Goal: Entertainment & Leisure: Browse casually

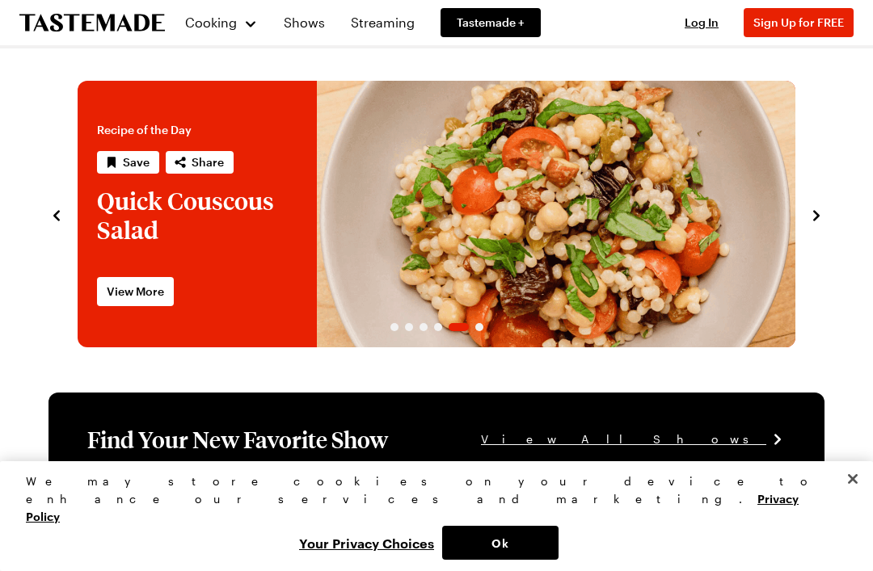
click at [306, 32] on link "Shows" at bounding box center [304, 22] width 61 height 45
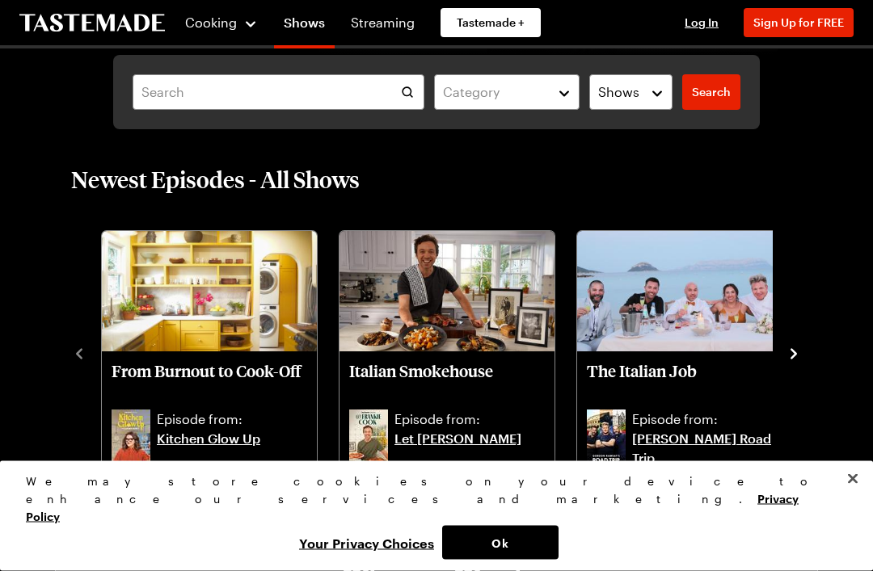
scroll to position [303, 0]
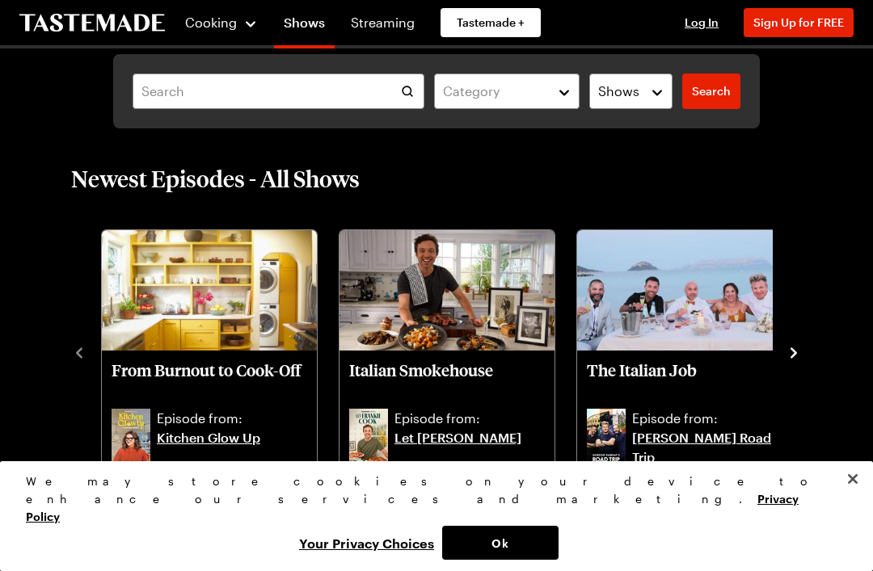
click at [449, 441] on link "Let [PERSON_NAME]" at bounding box center [469, 447] width 150 height 39
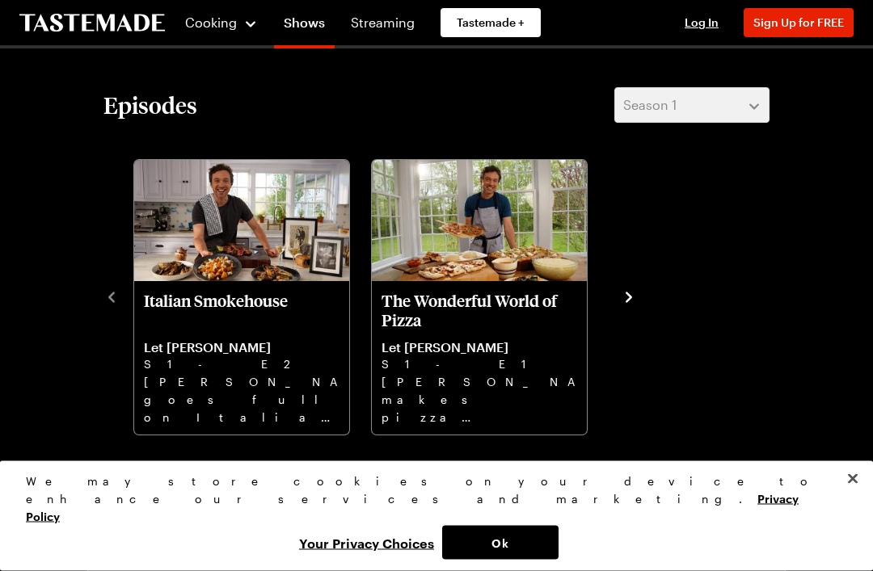
scroll to position [365, 0]
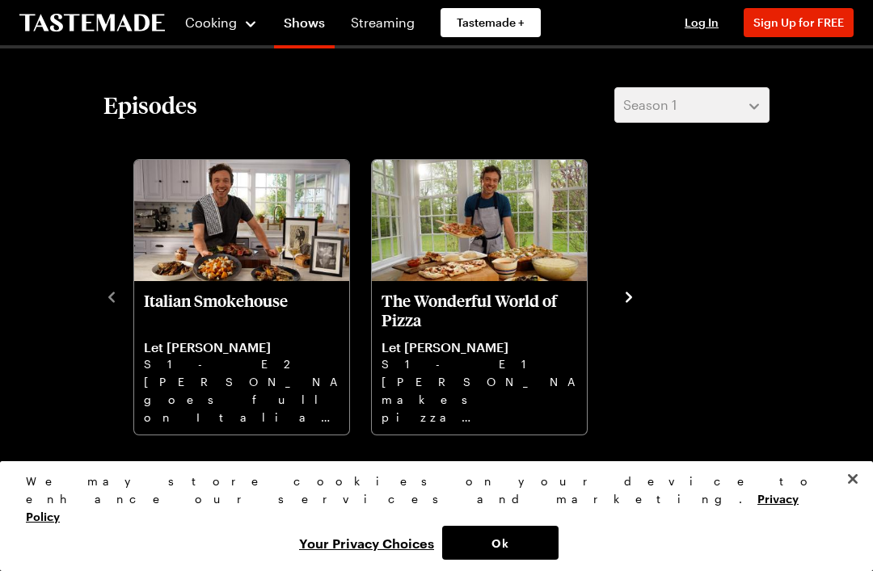
click at [475, 321] on p "The Wonderful World of Pizza" at bounding box center [480, 310] width 196 height 39
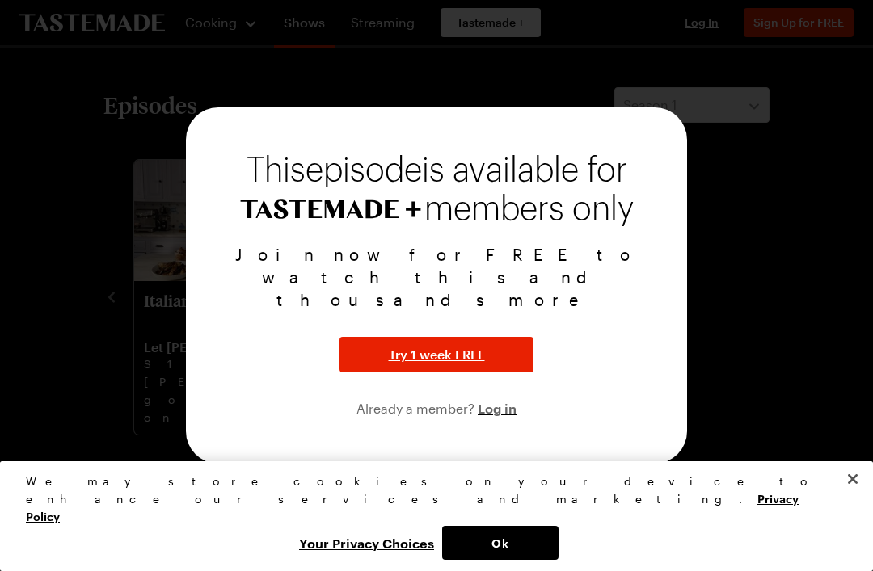
click at [862, 497] on button "Close" at bounding box center [853, 480] width 36 height 36
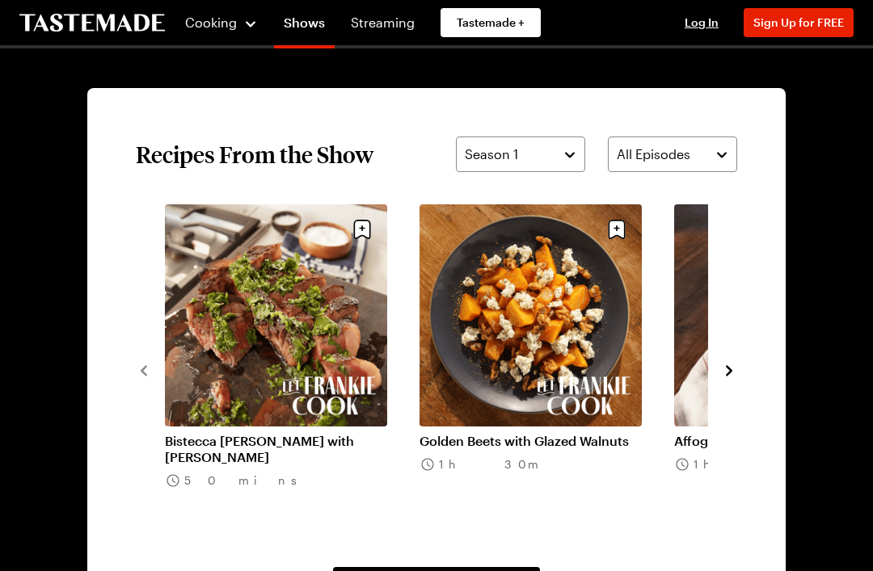
scroll to position [1096, 0]
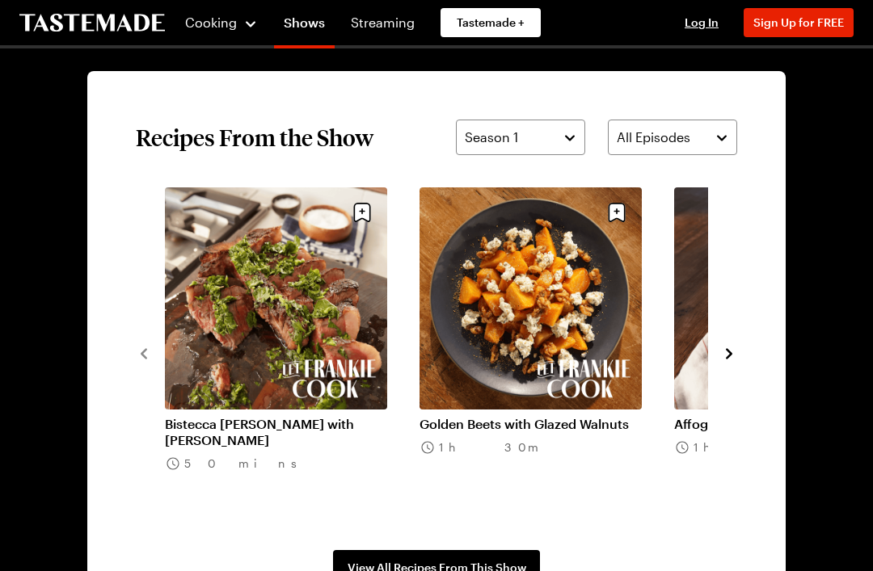
click at [732, 362] on button "navigate to next item" at bounding box center [729, 352] width 16 height 19
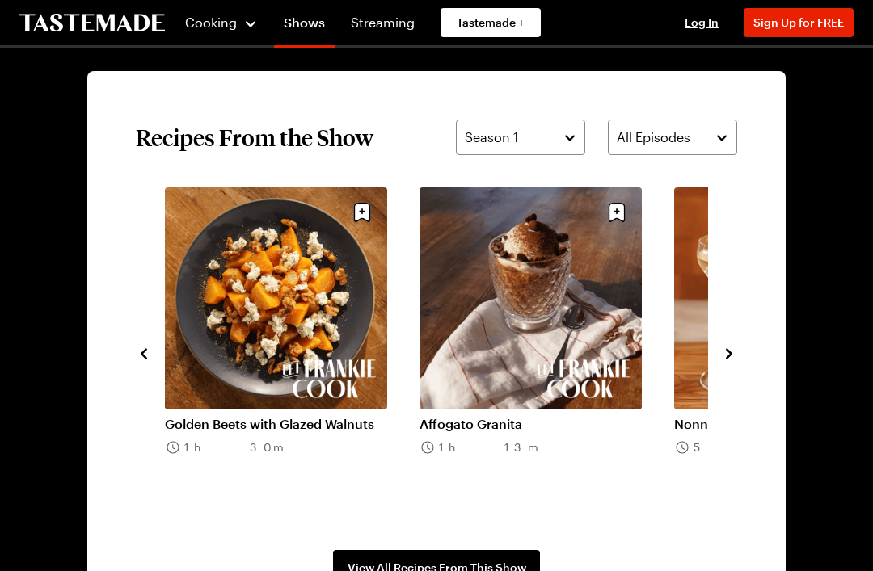
click at [734, 356] on icon "navigate to next item" at bounding box center [729, 354] width 16 height 16
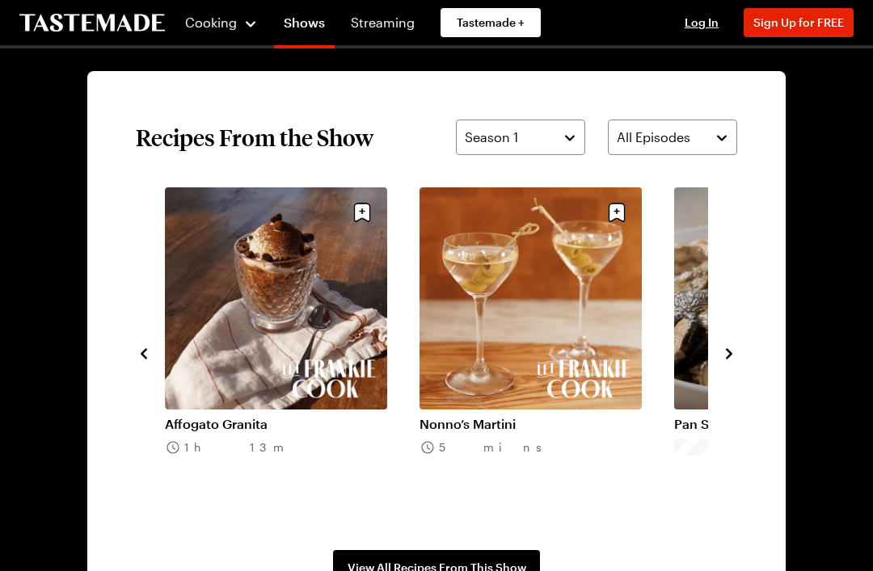
click at [734, 353] on icon "navigate to next item" at bounding box center [729, 354] width 16 height 16
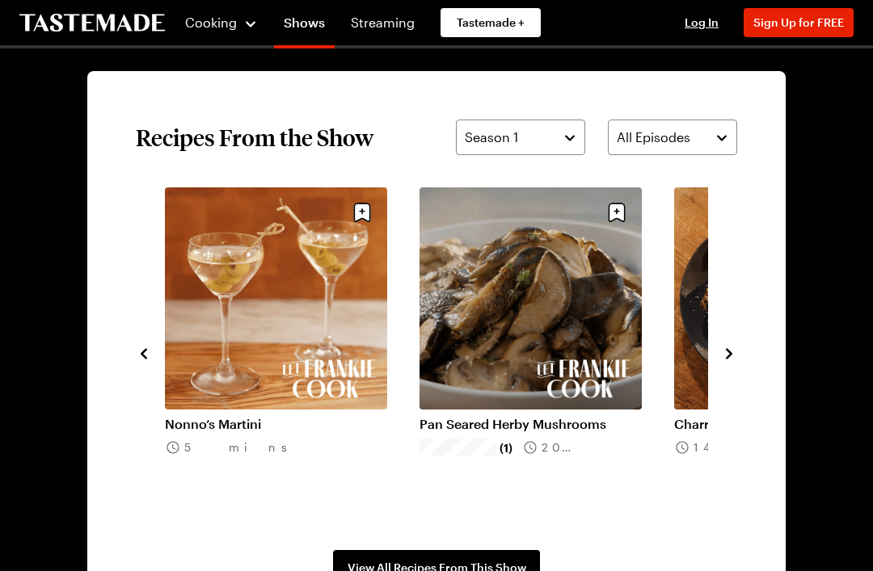
click at [731, 356] on icon "navigate to next item" at bounding box center [729, 354] width 16 height 16
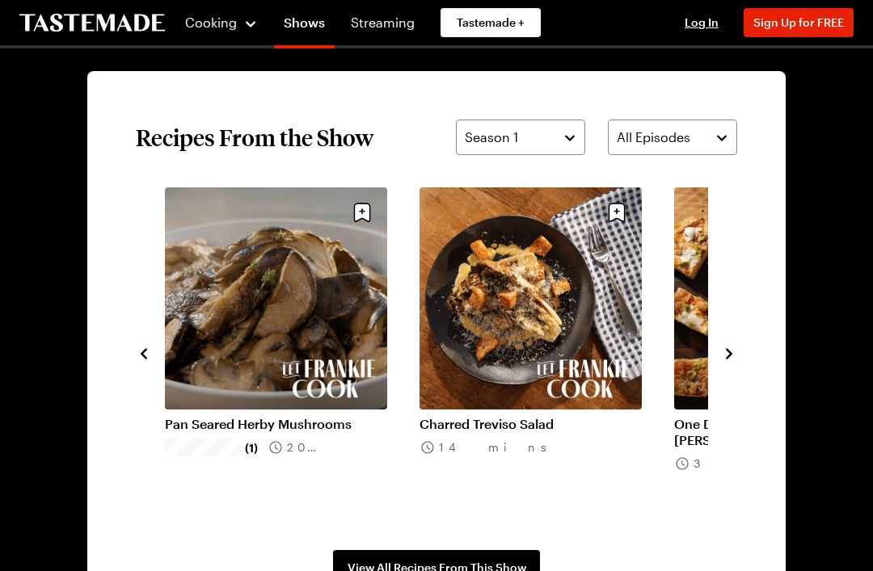
click at [727, 360] on icon "navigate to next item" at bounding box center [729, 354] width 16 height 16
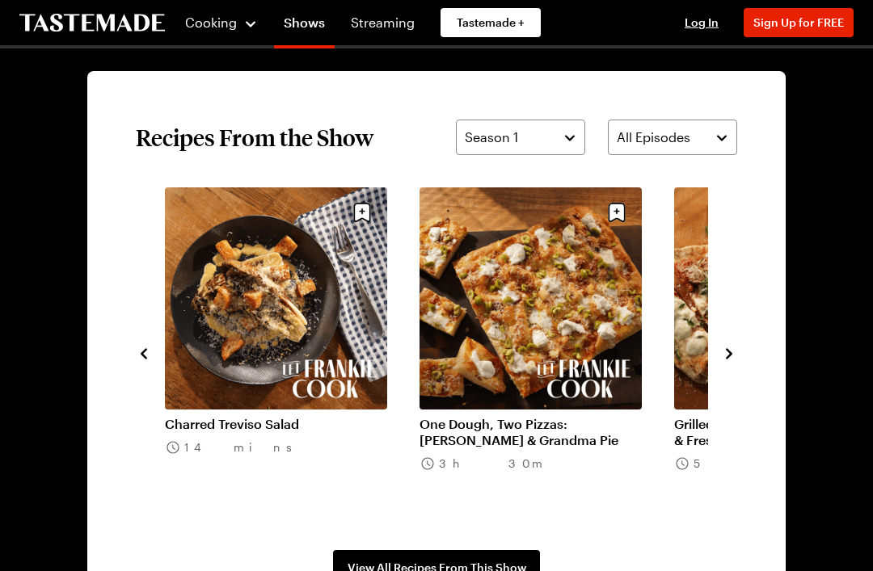
click at [733, 361] on icon "navigate to next item" at bounding box center [729, 354] width 16 height 16
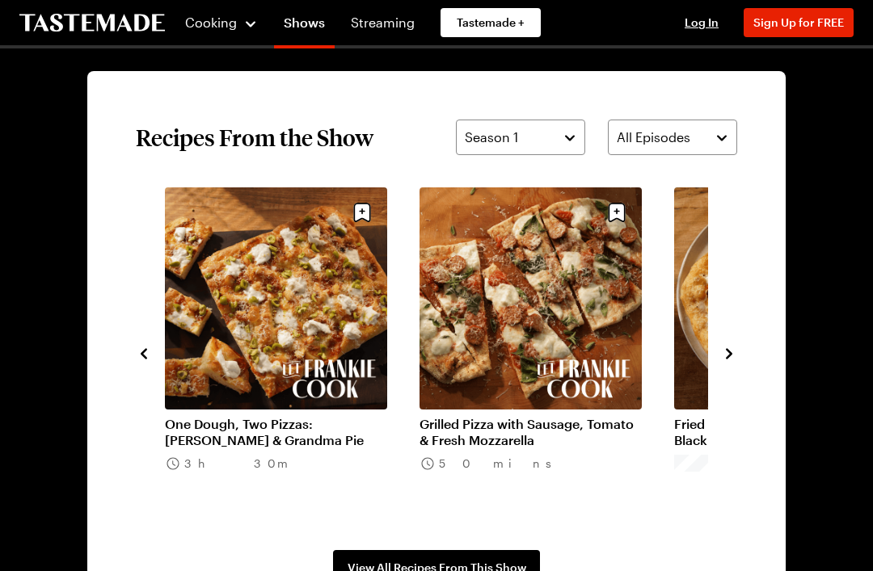
click at [727, 361] on icon "navigate to next item" at bounding box center [729, 354] width 16 height 16
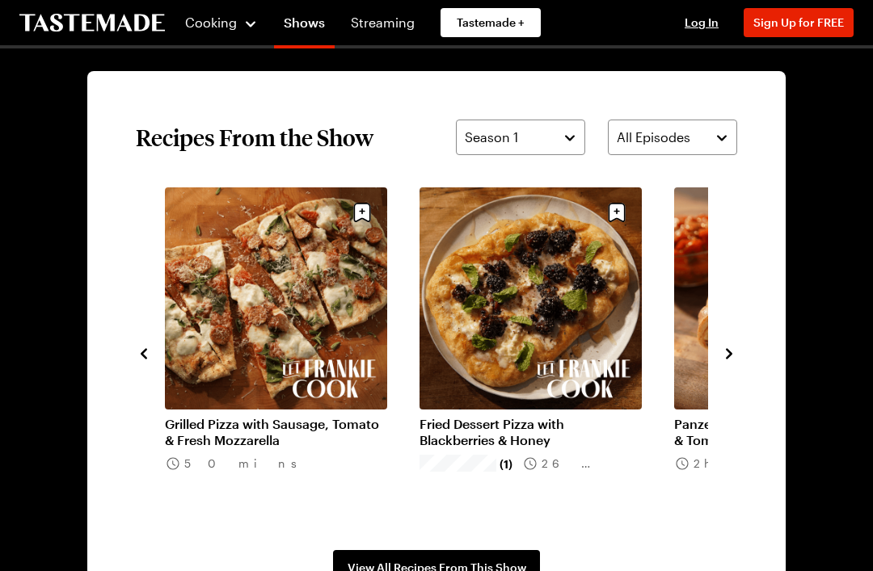
click at [729, 351] on icon "navigate to next item" at bounding box center [729, 353] width 6 height 11
